Goal: Task Accomplishment & Management: Use online tool/utility

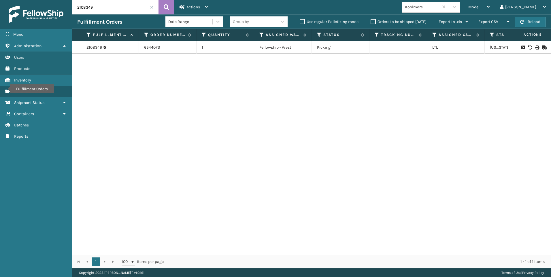
click at [150, 7] on input "2108349" at bounding box center [115, 7] width 86 height 14
click at [150, 6] on span at bounding box center [151, 6] width 3 height 3
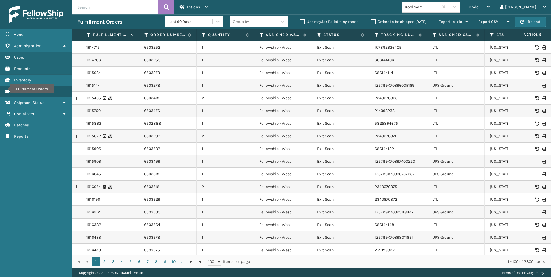
click at [478, 8] on span "Mode" at bounding box center [473, 7] width 10 height 5
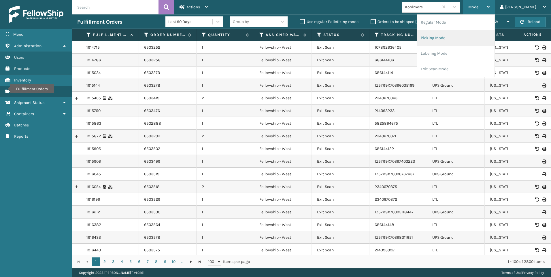
click at [469, 39] on li "Picking Mode" at bounding box center [455, 38] width 77 height 16
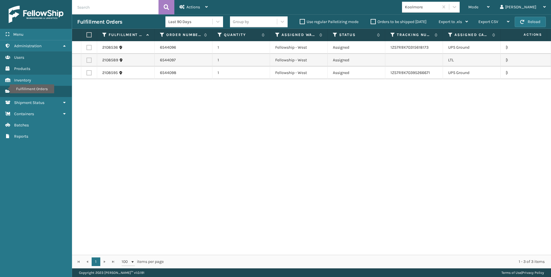
click at [89, 59] on label at bounding box center [88, 60] width 5 height 5
click at [87, 59] on input "checkbox" at bounding box center [86, 60] width 0 height 4
checkbox input "true"
click at [203, 10] on div "Actions" at bounding box center [193, 7] width 28 height 14
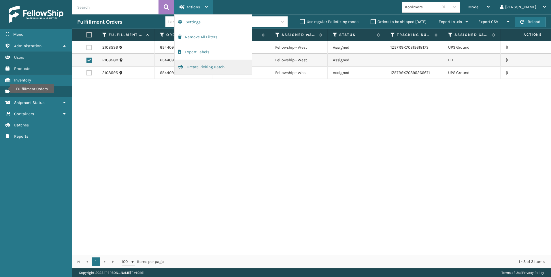
click at [204, 63] on button "Create Picking Batch" at bounding box center [213, 67] width 77 height 15
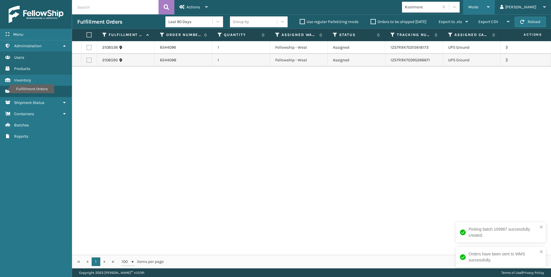
click at [489, 3] on div "Mode" at bounding box center [478, 7] width 21 height 14
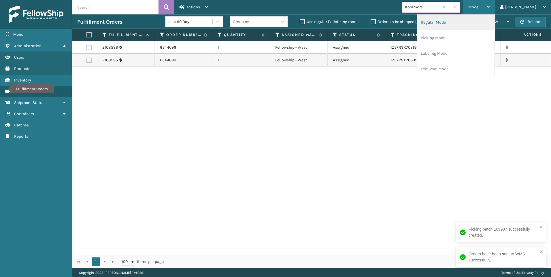
click at [468, 20] on li "Regular Mode" at bounding box center [455, 23] width 77 height 16
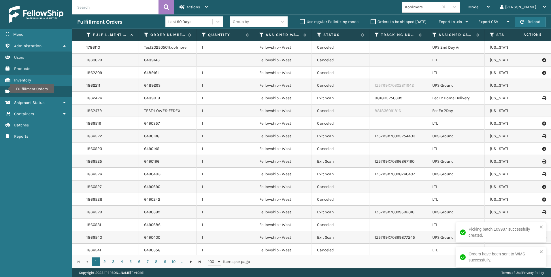
click at [104, 12] on input "text" at bounding box center [115, 7] width 86 height 14
paste input "2108589"
type input "2108589"
click at [166, 4] on icon at bounding box center [166, 7] width 5 height 9
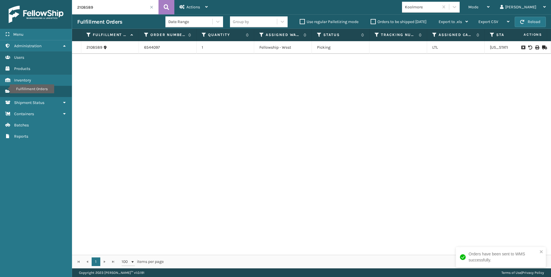
click at [535, 47] on icon at bounding box center [536, 48] width 3 height 4
click at [152, 6] on span at bounding box center [151, 6] width 3 height 3
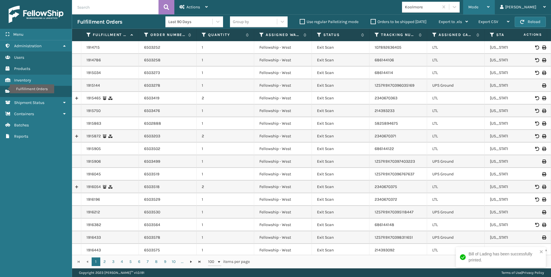
click at [489, 5] on div "Mode" at bounding box center [478, 7] width 21 height 14
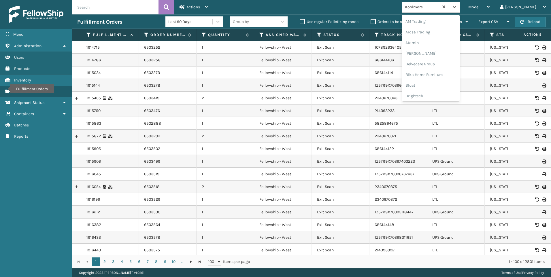
click at [439, 4] on div "Koolmore" at bounding box center [422, 7] width 34 height 6
click at [457, 86] on div "SleepGeekz" at bounding box center [431, 84] width 58 height 11
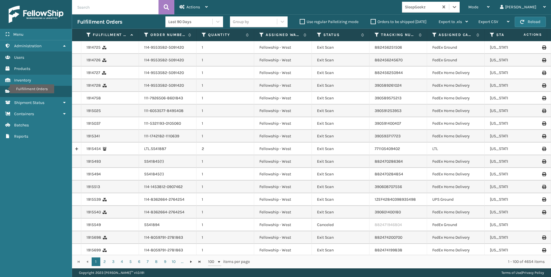
click at [478, 7] on span "Mode" at bounding box center [473, 7] width 10 height 5
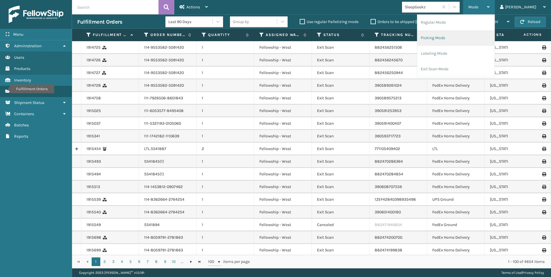
click at [464, 39] on li "Picking Mode" at bounding box center [455, 38] width 77 height 16
